Goal: Transaction & Acquisition: Book appointment/travel/reservation

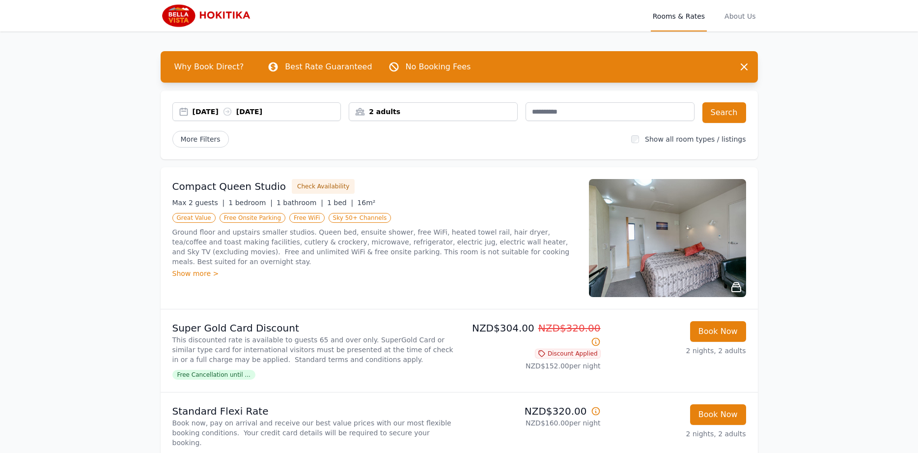
click at [196, 268] on div "Show more >" at bounding box center [374, 273] width 405 height 10
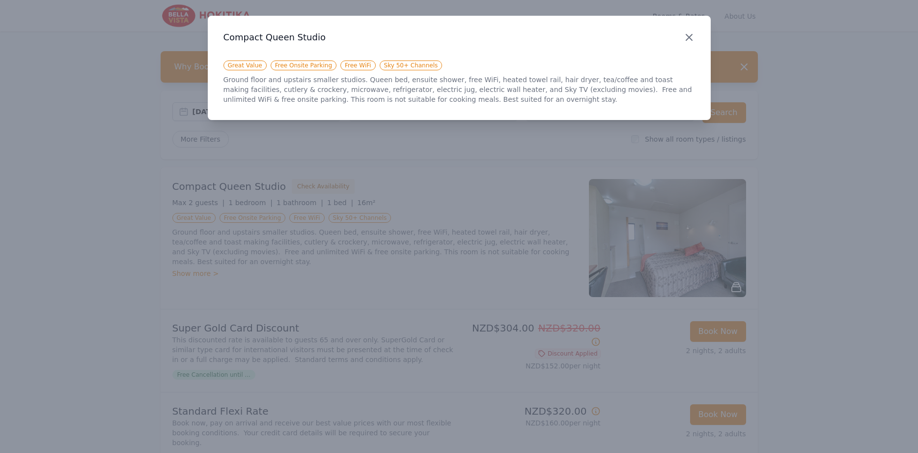
click at [689, 37] on icon "button" at bounding box center [689, 37] width 6 height 6
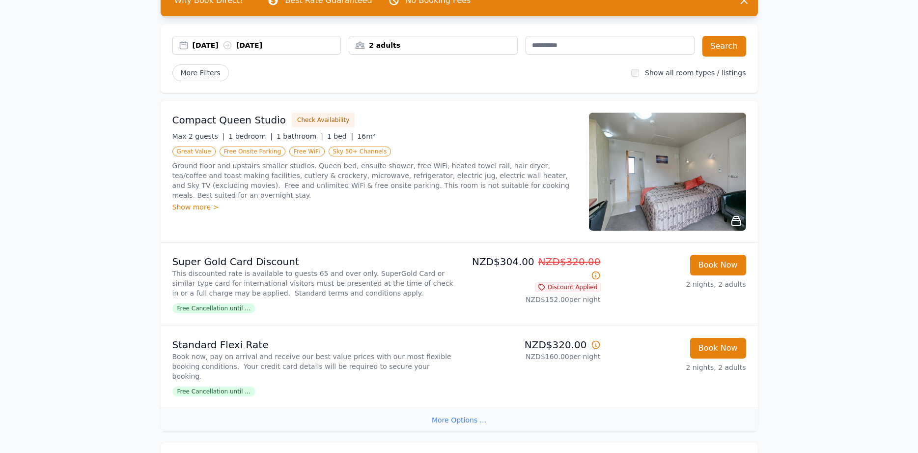
scroll to position [50, 0]
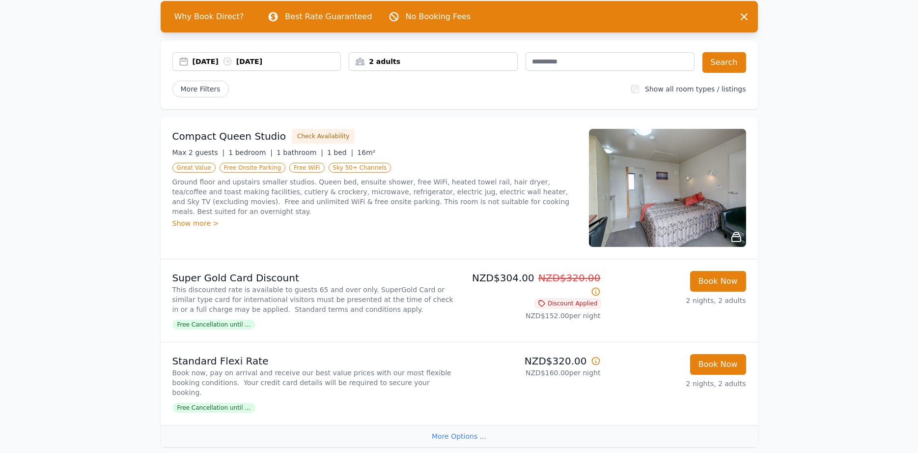
click at [227, 325] on span "Free Cancellation until ..." at bounding box center [213, 324] width 83 height 10
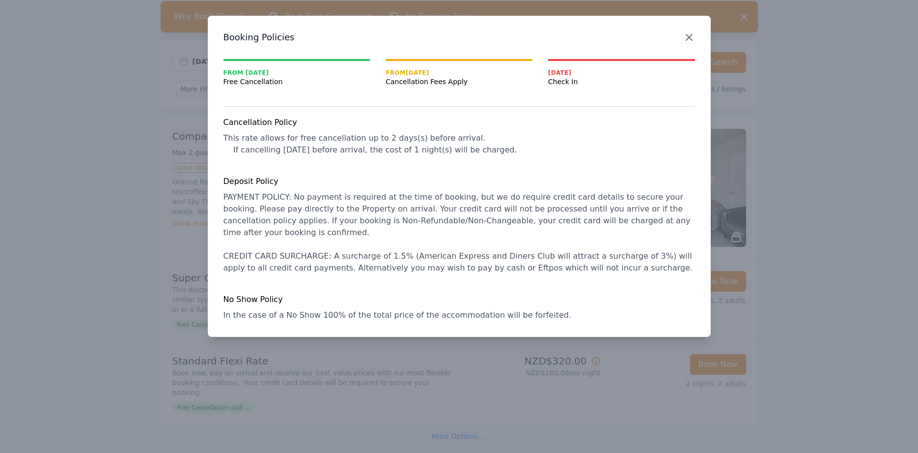
click at [688, 39] on icon "button" at bounding box center [689, 37] width 6 height 6
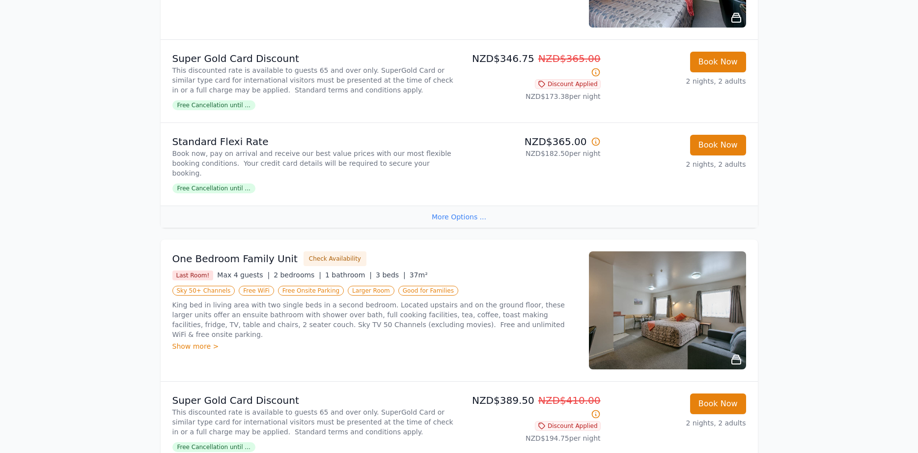
scroll to position [1165, 0]
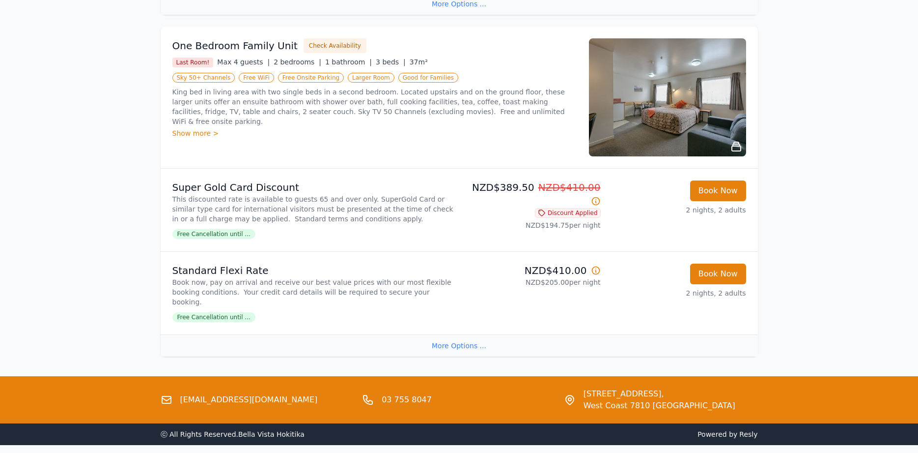
click at [466, 334] on div "More Options ..." at bounding box center [459, 345] width 597 height 22
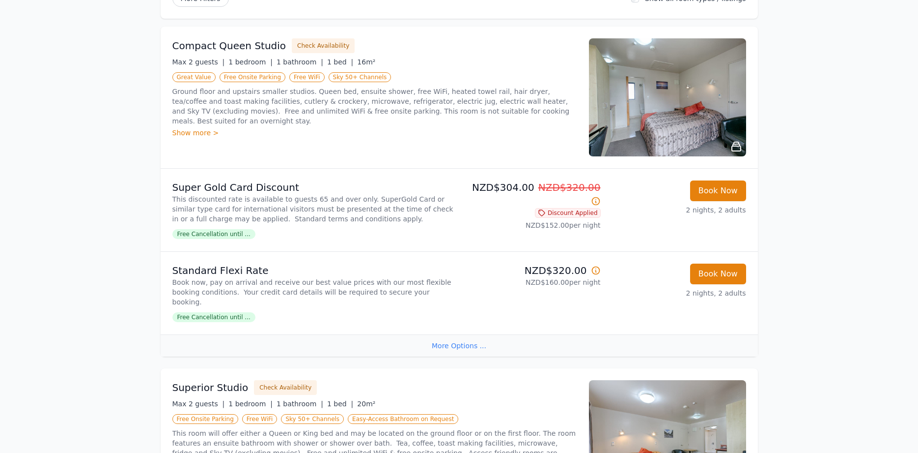
scroll to position [0, 0]
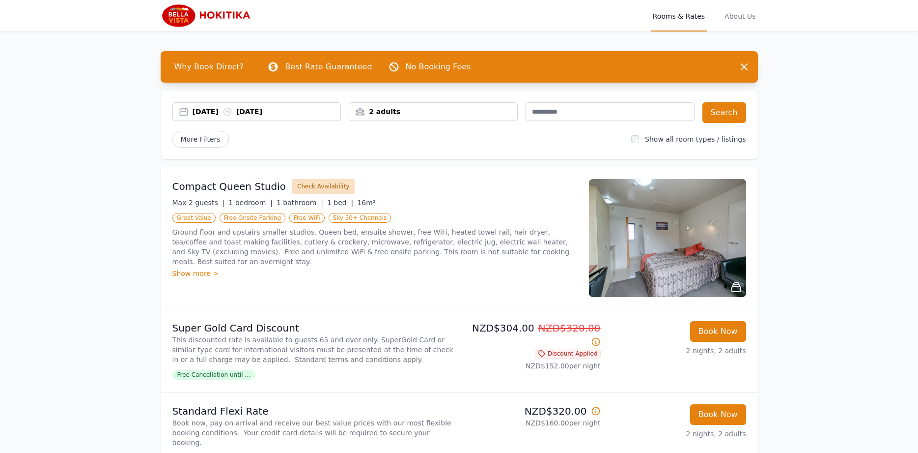
click at [319, 188] on button "Check Availability" at bounding box center [323, 186] width 63 height 15
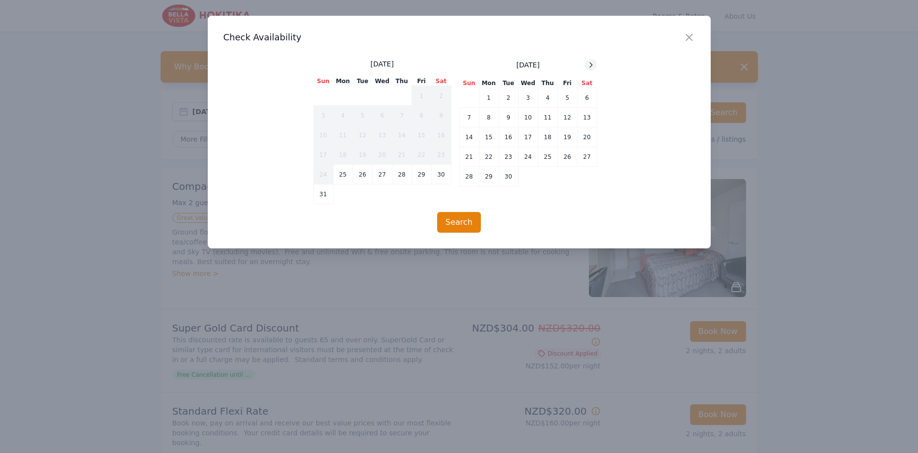
click at [591, 67] on icon at bounding box center [591, 64] width 2 height 4
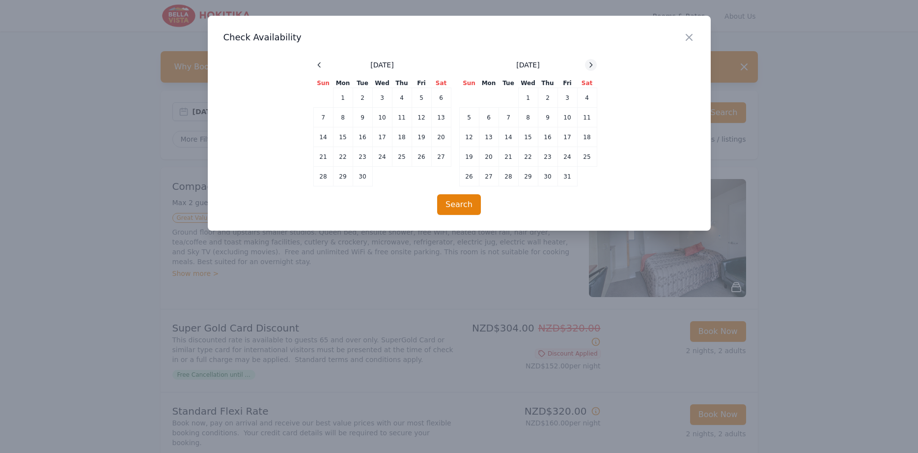
click at [591, 67] on icon at bounding box center [591, 64] width 2 height 4
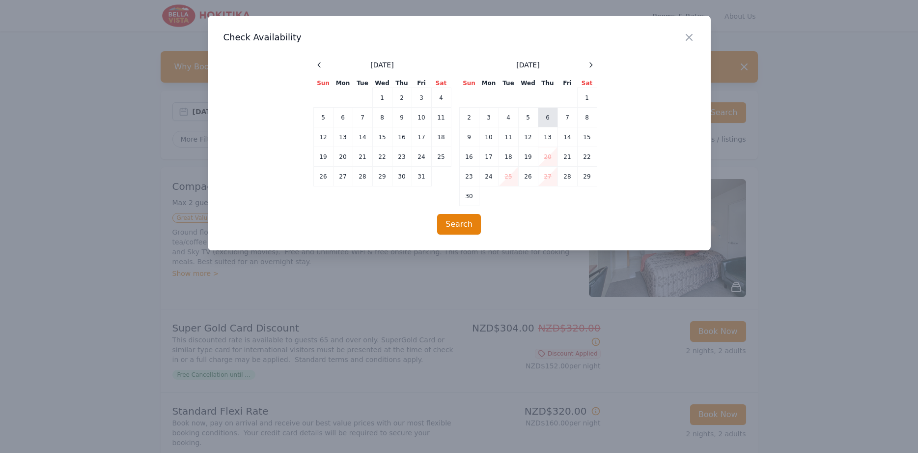
click at [551, 121] on td "6" at bounding box center [548, 118] width 20 height 20
click at [586, 120] on td "8" at bounding box center [587, 118] width 20 height 20
click at [462, 228] on button "Search" at bounding box center [459, 224] width 44 height 21
